Goal: Information Seeking & Learning: Learn about a topic

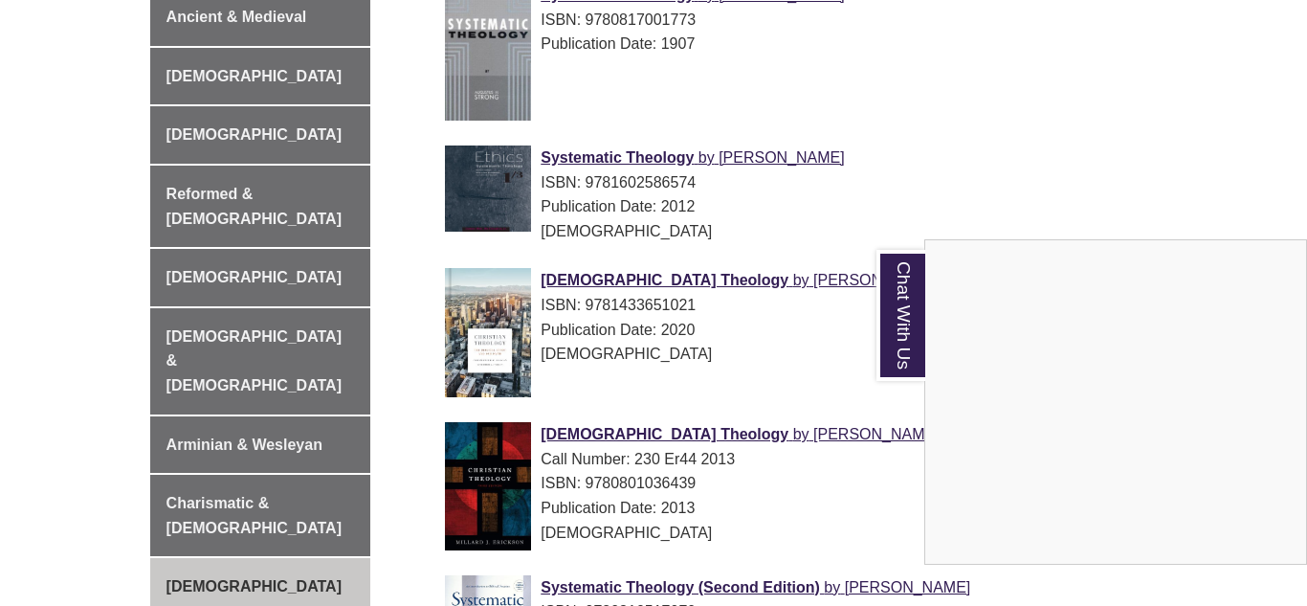
scroll to position [649, 0]
click at [376, 370] on div "Chat With Us" at bounding box center [653, 303] width 1307 height 606
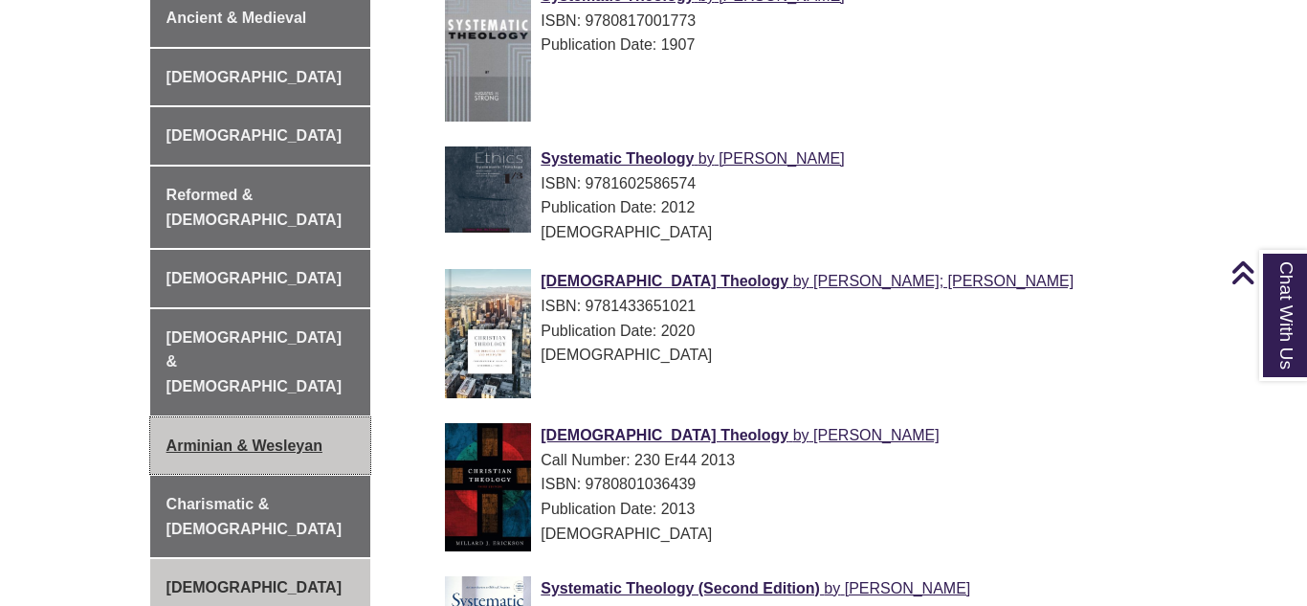
click at [303, 417] on link "Arminian & Wesleyan" at bounding box center [260, 445] width 221 height 57
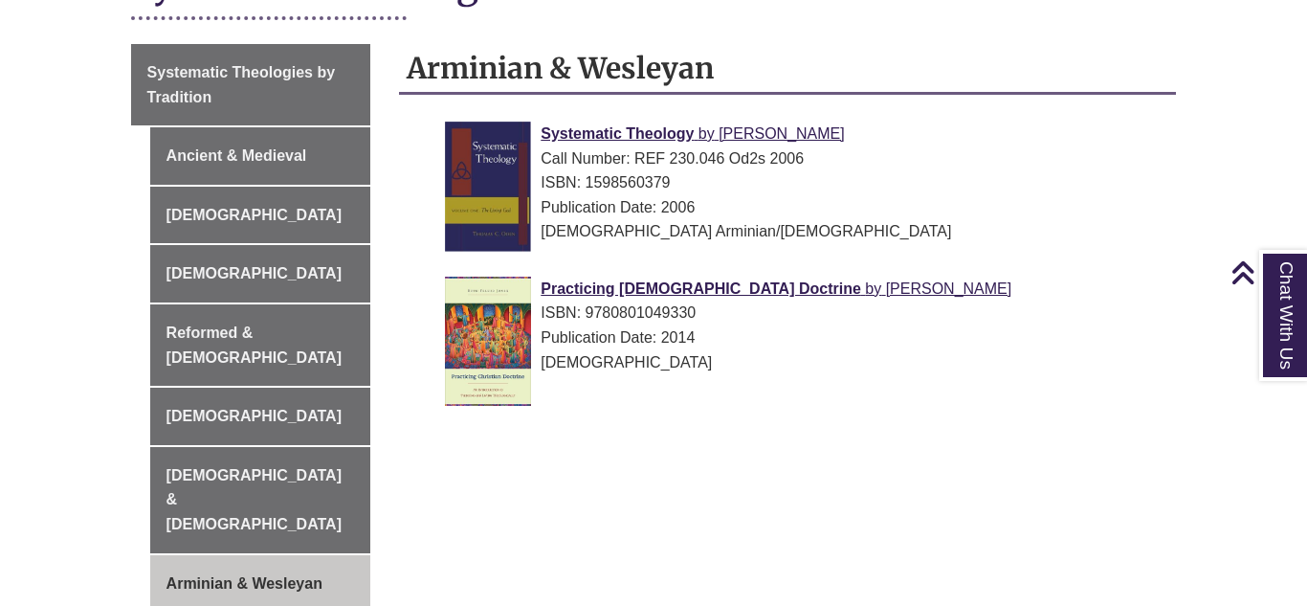
scroll to position [513, 0]
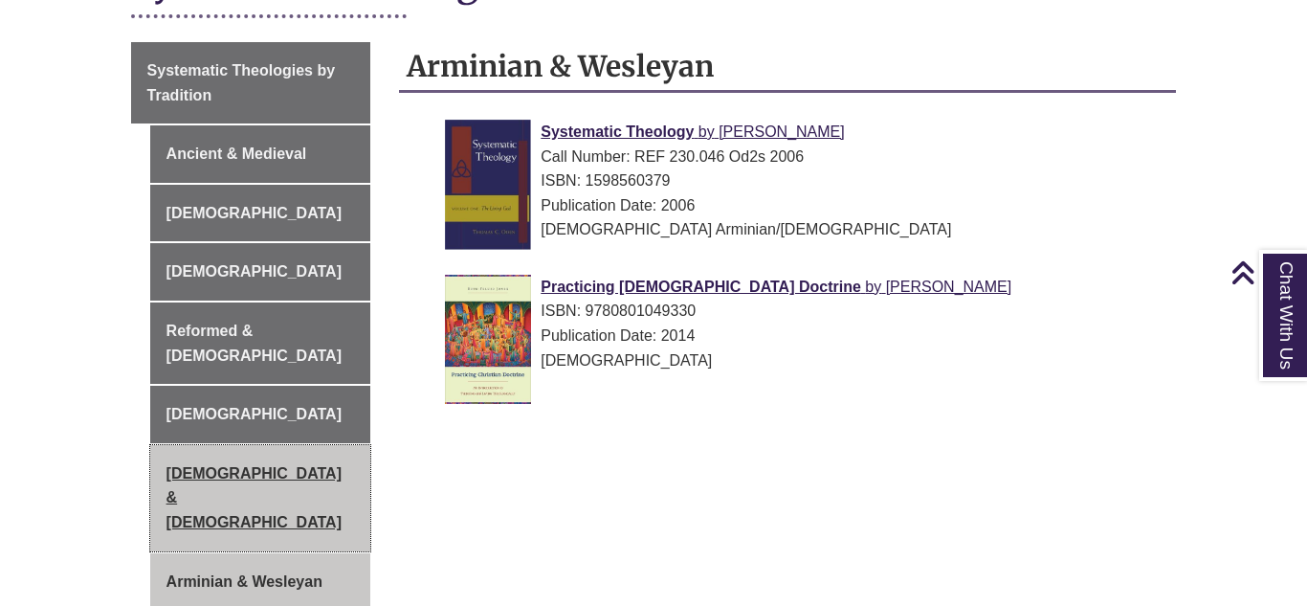
click at [266, 445] on link "[DEMOGRAPHIC_DATA] & [DEMOGRAPHIC_DATA]" at bounding box center [260, 498] width 221 height 106
